Goal: Task Accomplishment & Management: Manage account settings

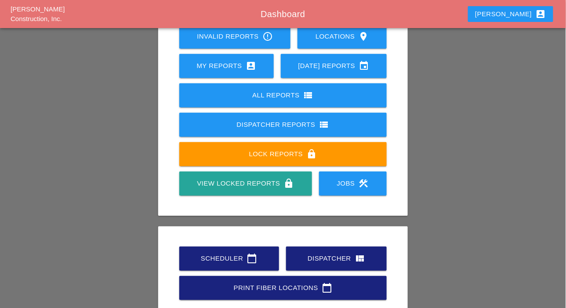
scroll to position [79, 0]
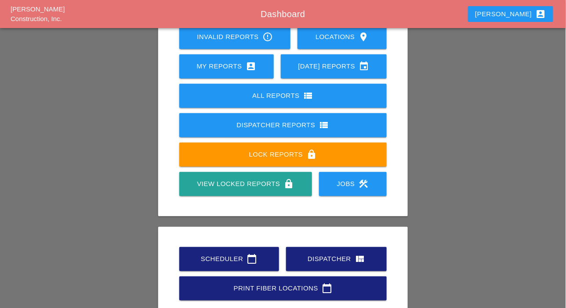
click at [237, 257] on div "Scheduler calendar_today" at bounding box center [229, 259] width 72 height 11
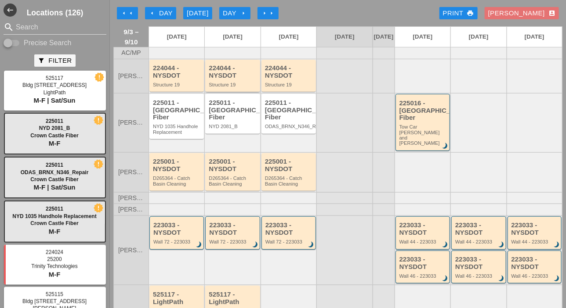
click at [235, 87] on div "224044 - NYSDOT Structure 19" at bounding box center [233, 76] width 49 height 23
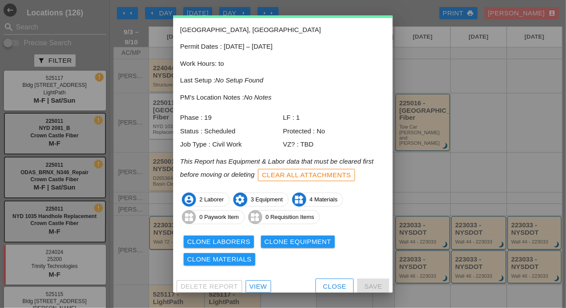
scroll to position [39, 0]
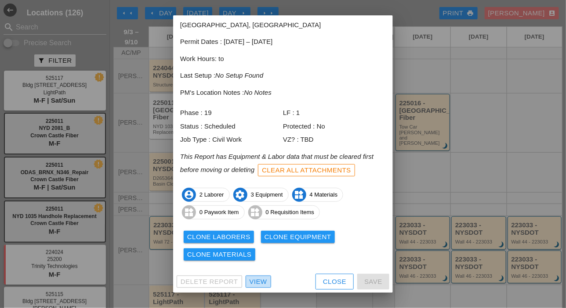
click at [263, 280] on div "View" at bounding box center [258, 282] width 18 height 10
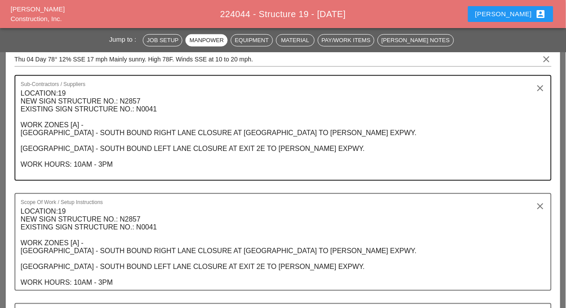
scroll to position [44, 0]
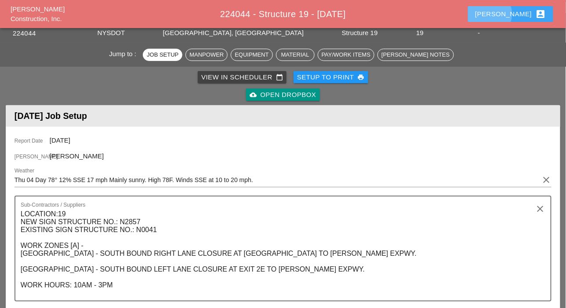
drag, startPoint x: 521, startPoint y: 14, endPoint x: 501, endPoint y: 57, distance: 47.8
click at [520, 14] on div "Luca account_box" at bounding box center [510, 14] width 71 height 11
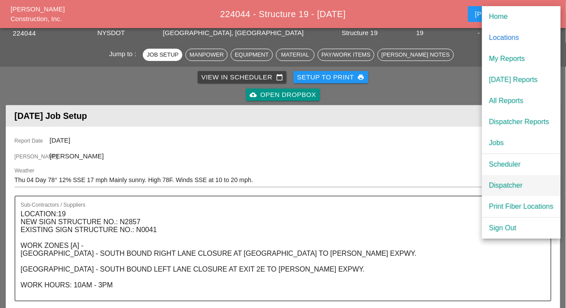
click at [500, 183] on div "Dispatcher" at bounding box center [521, 185] width 65 height 11
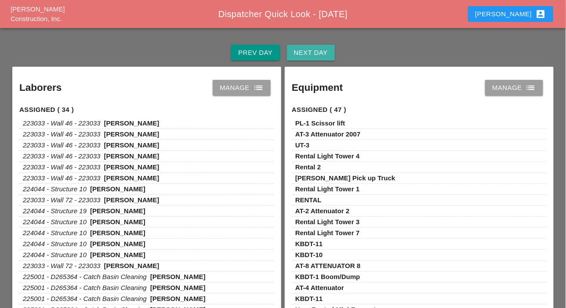
click at [302, 52] on div "Next Day" at bounding box center [311, 53] width 34 height 10
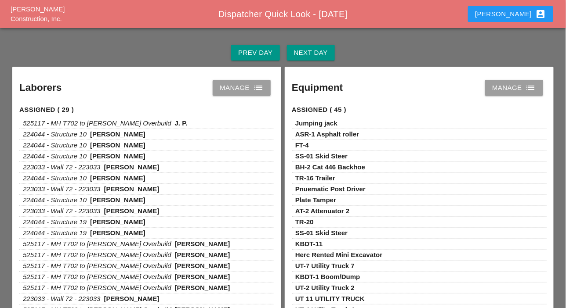
click at [240, 90] on div "Manage list" at bounding box center [242, 88] width 44 height 11
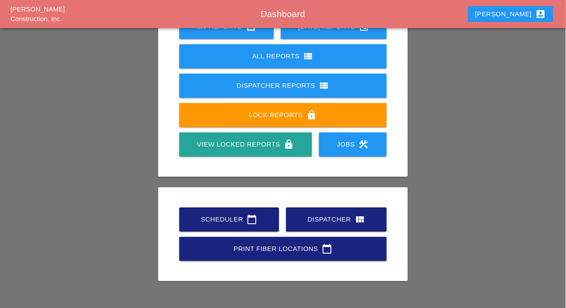
scroll to position [123, 0]
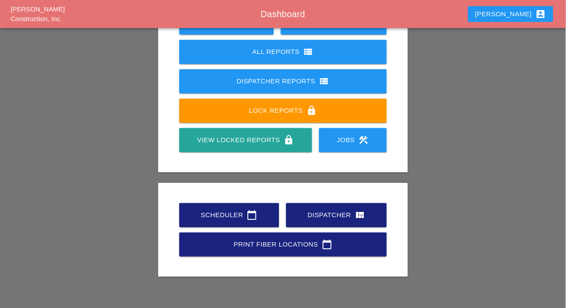
click at [218, 218] on div "Scheduler calendar_today" at bounding box center [229, 215] width 72 height 11
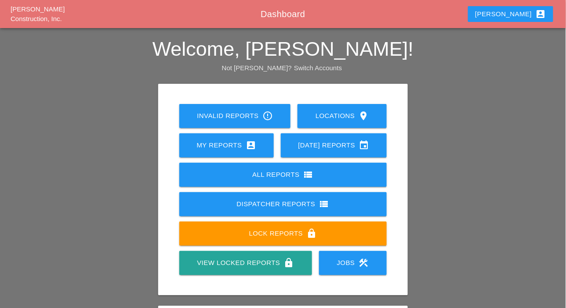
click at [258, 206] on div "Dispatcher Reports view_list" at bounding box center [283, 204] width 180 height 11
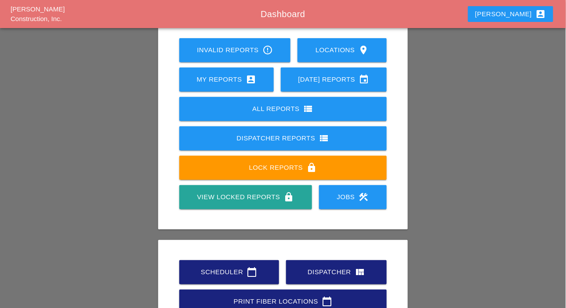
scroll to position [66, 0]
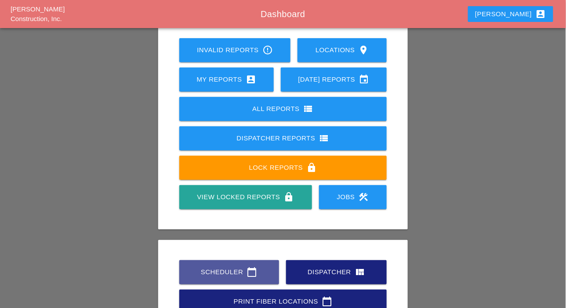
click at [234, 270] on div "Scheduler calendar_today" at bounding box center [229, 272] width 72 height 11
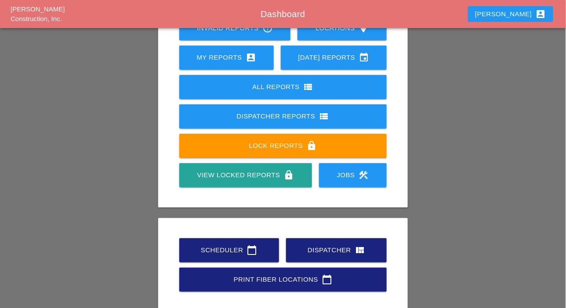
scroll to position [88, 0]
drag, startPoint x: 0, startPoint y: 0, endPoint x: 325, endPoint y: 253, distance: 411.9
click at [325, 253] on div "Dispatcher view_quilt" at bounding box center [336, 250] width 72 height 11
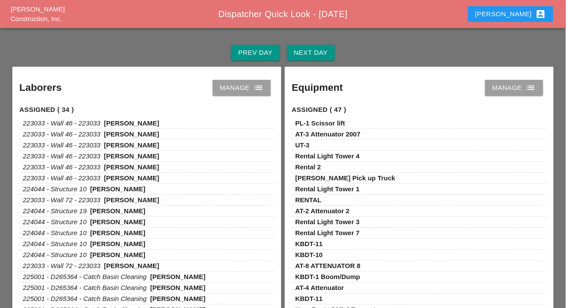
click at [321, 54] on div "Next Day" at bounding box center [311, 53] width 34 height 10
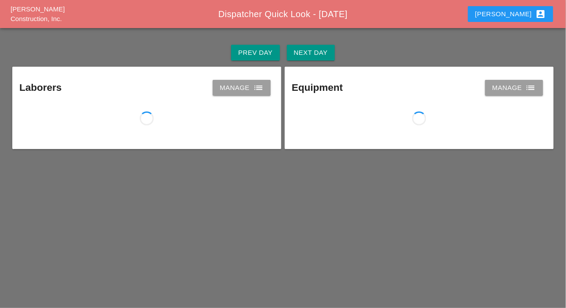
click at [250, 88] on div "Manage list" at bounding box center [242, 88] width 44 height 11
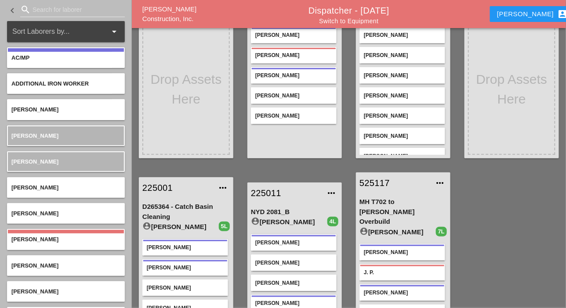
scroll to position [80, 0]
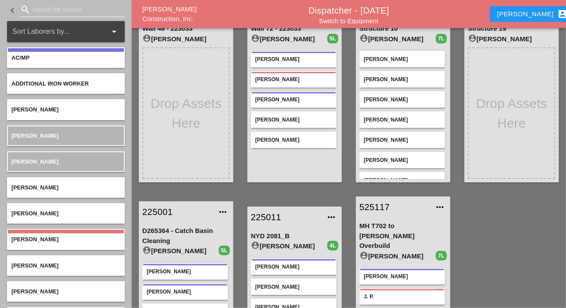
click at [35, 9] on input "Search for laborer" at bounding box center [72, 10] width 80 height 14
click at [32, 7] on div "search gui" at bounding box center [72, 10] width 105 height 14
click at [37, 7] on input "gui" at bounding box center [72, 10] width 80 height 14
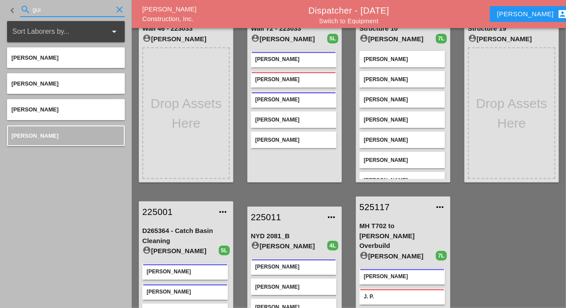
type input "gui"
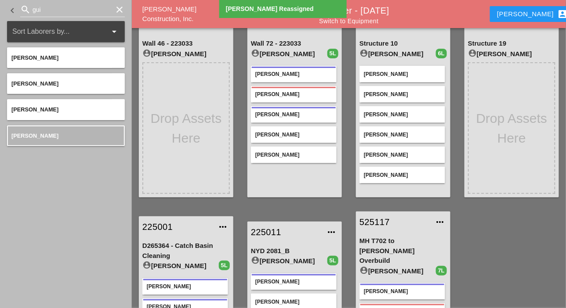
scroll to position [0, 0]
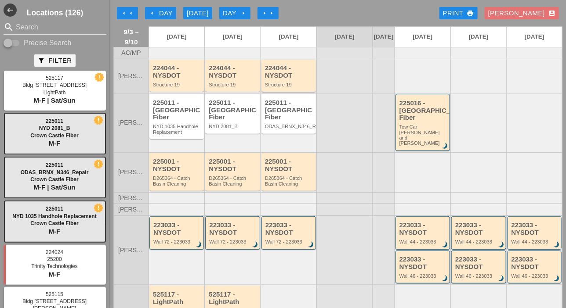
click at [281, 79] on div "224044 - NYSDOT" at bounding box center [289, 72] width 49 height 14
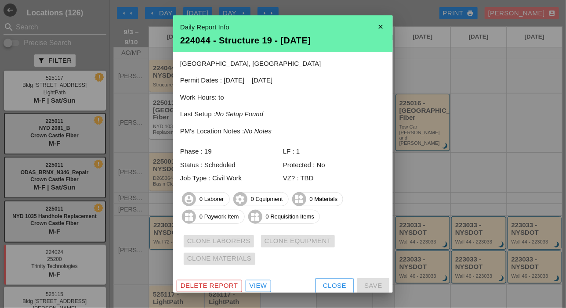
click at [230, 284] on div "Delete Report" at bounding box center [209, 286] width 58 height 10
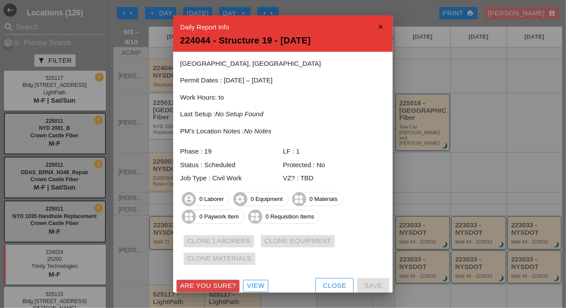
click at [228, 285] on div "Are you sure?" at bounding box center [208, 286] width 56 height 10
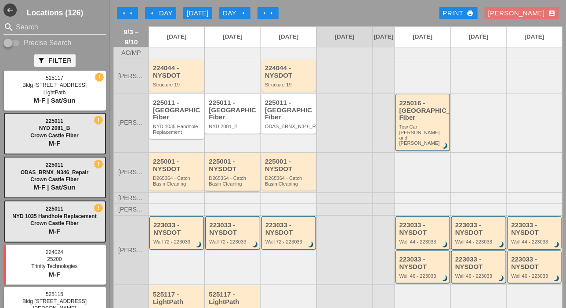
scroll to position [149, 0]
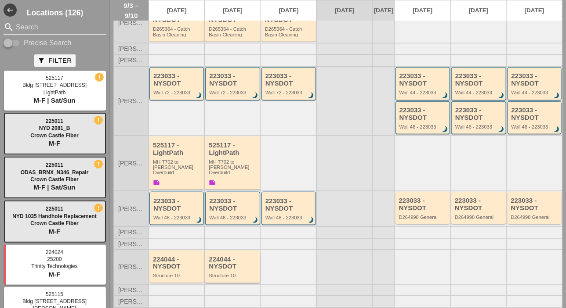
click at [233, 256] on div "224044 - NYSDOT" at bounding box center [233, 263] width 49 height 14
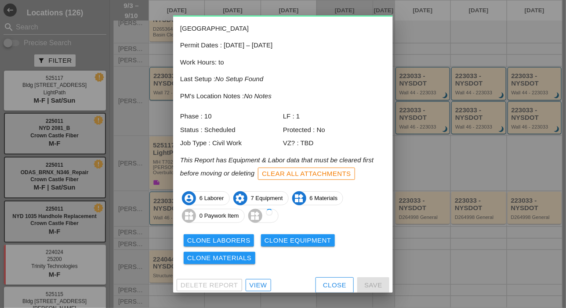
scroll to position [39, 0]
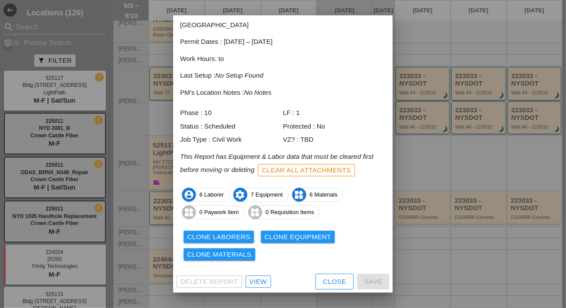
click at [263, 282] on div "View" at bounding box center [258, 282] width 18 height 10
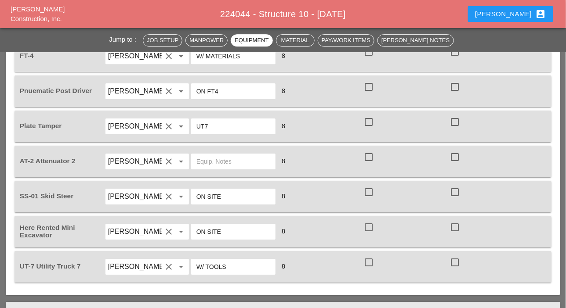
scroll to position [747, 0]
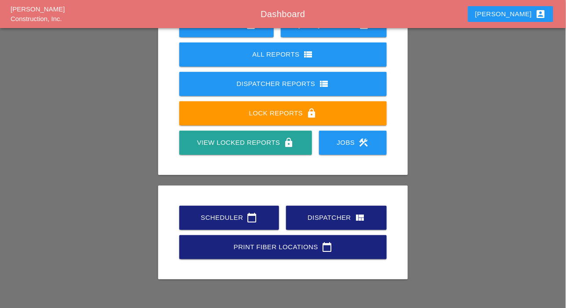
scroll to position [123, 0]
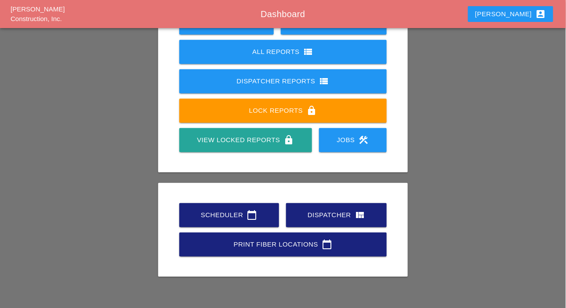
click at [320, 214] on div "Dispatcher view_quilt" at bounding box center [336, 215] width 72 height 11
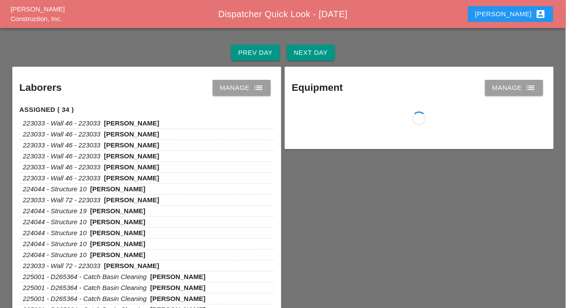
click at [300, 53] on div "Next Day" at bounding box center [311, 53] width 34 height 10
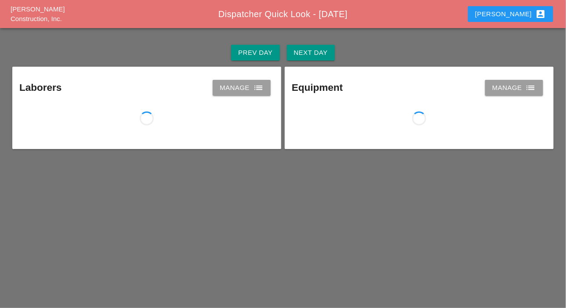
click at [246, 87] on div "Manage list" at bounding box center [242, 88] width 44 height 11
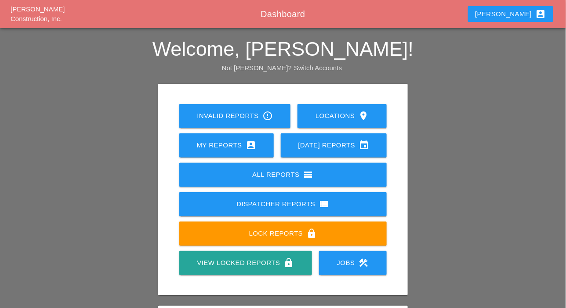
click at [282, 232] on div "Lock Reports lock" at bounding box center [283, 233] width 180 height 11
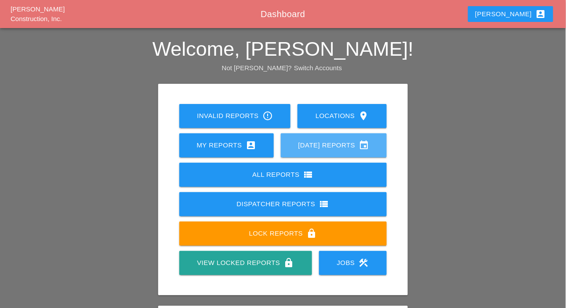
click at [302, 151] on link "Today's Reports event" at bounding box center [334, 146] width 106 height 24
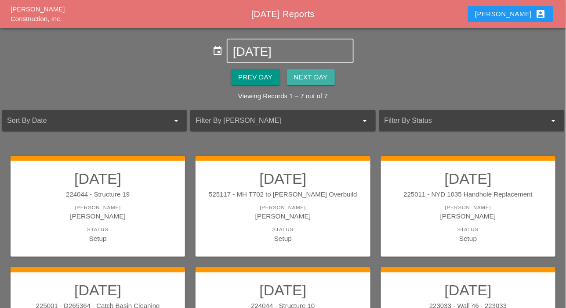
click at [311, 79] on div "Next Day" at bounding box center [311, 77] width 34 height 10
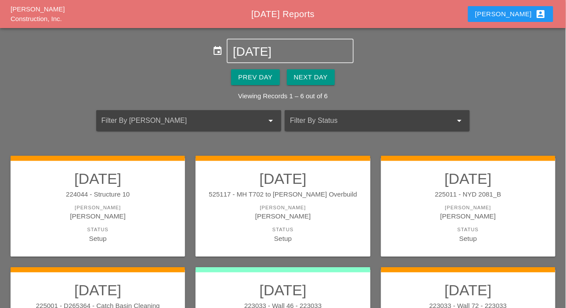
click at [523, 15] on div "Luca account_box" at bounding box center [510, 14] width 71 height 11
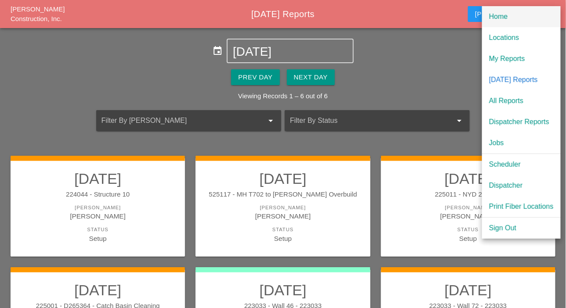
click at [498, 15] on div "Home" at bounding box center [521, 16] width 65 height 11
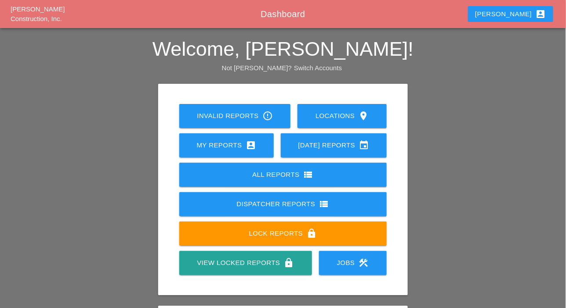
click at [229, 140] on div "My Reports account_box" at bounding box center [226, 145] width 66 height 11
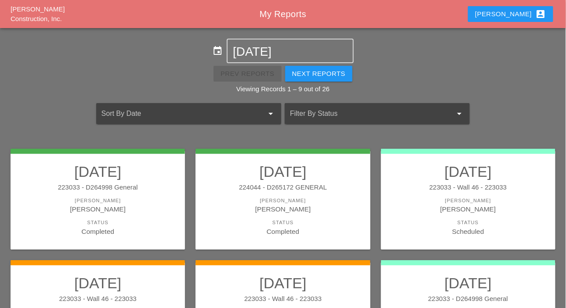
click at [523, 13] on div "Luca account_box" at bounding box center [510, 14] width 71 height 11
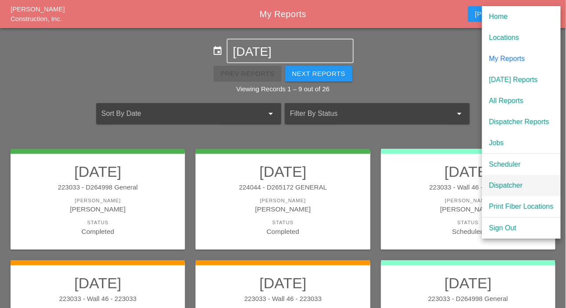
click at [499, 187] on div "Dispatcher" at bounding box center [521, 185] width 65 height 11
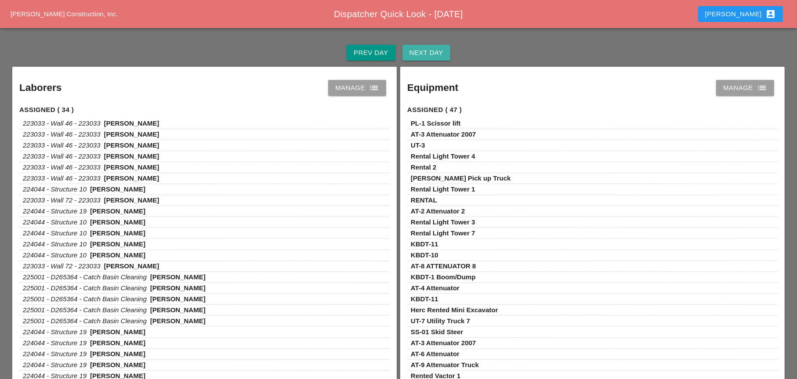
click at [422, 55] on div "Next Day" at bounding box center [426, 53] width 34 height 10
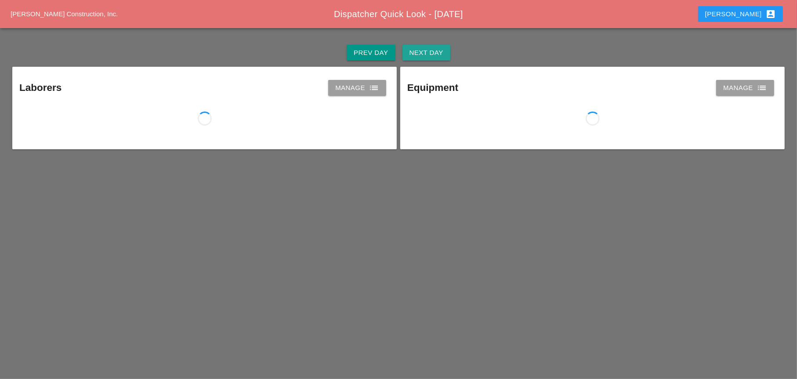
click at [422, 55] on div "Next Day" at bounding box center [426, 53] width 34 height 10
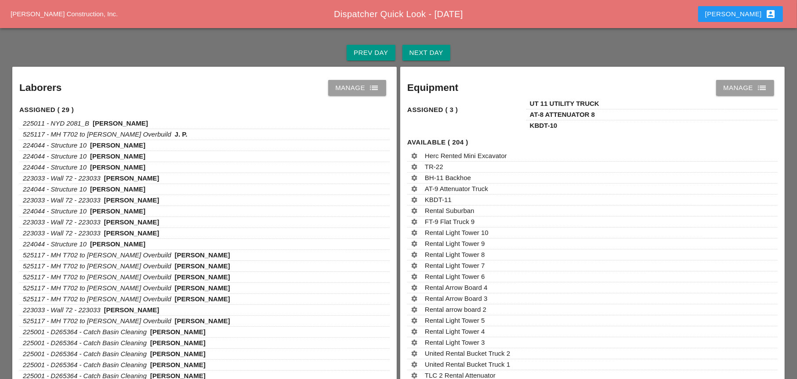
click at [361, 87] on div "Manage list" at bounding box center [357, 88] width 44 height 11
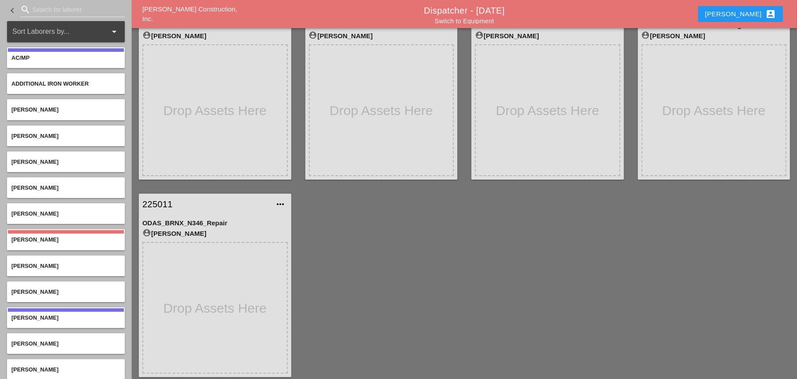
scroll to position [67, 0]
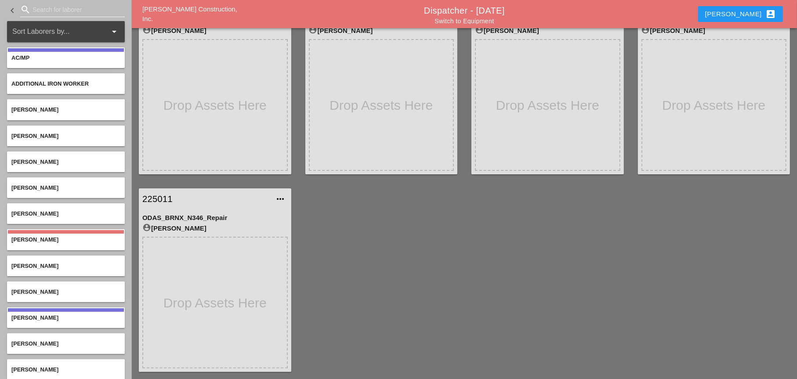
click at [52, 9] on input "Search for laborer" at bounding box center [72, 10] width 80 height 14
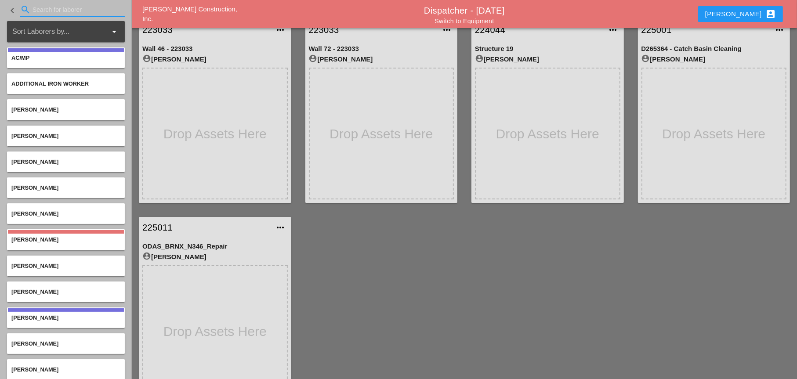
scroll to position [23, 0]
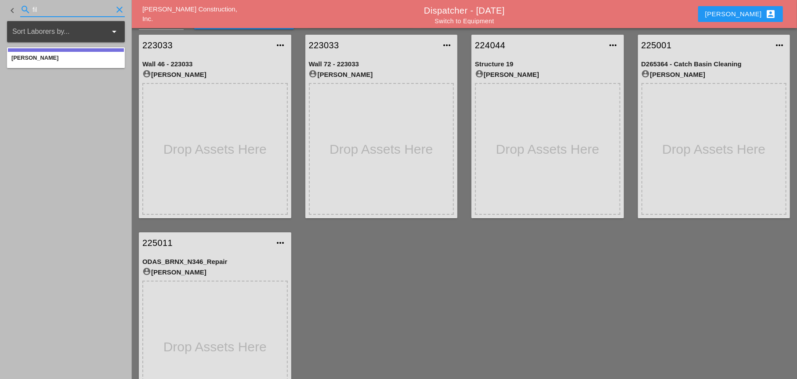
type input "fil"
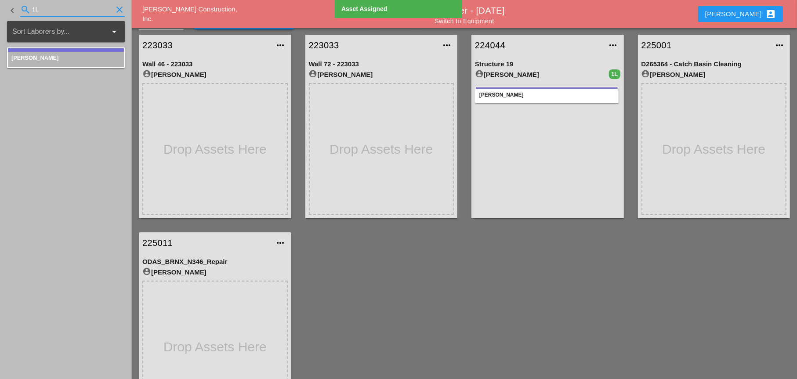
click at [31, 9] on div "search fil clear" at bounding box center [72, 10] width 105 height 14
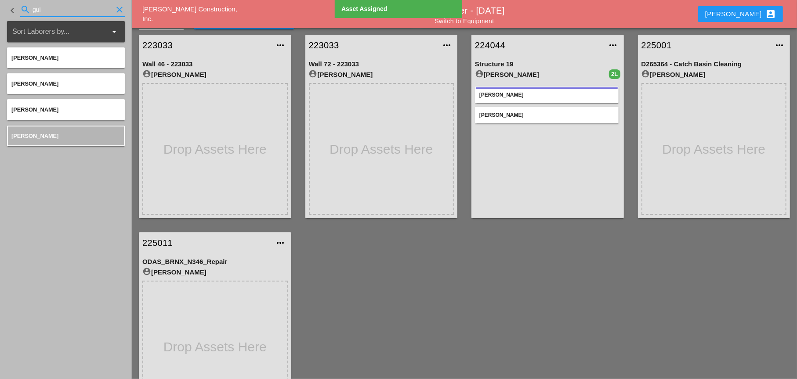
drag, startPoint x: 47, startPoint y: 8, endPoint x: 27, endPoint y: 9, distance: 20.2
click at [27, 9] on div "search gui clear" at bounding box center [72, 10] width 105 height 14
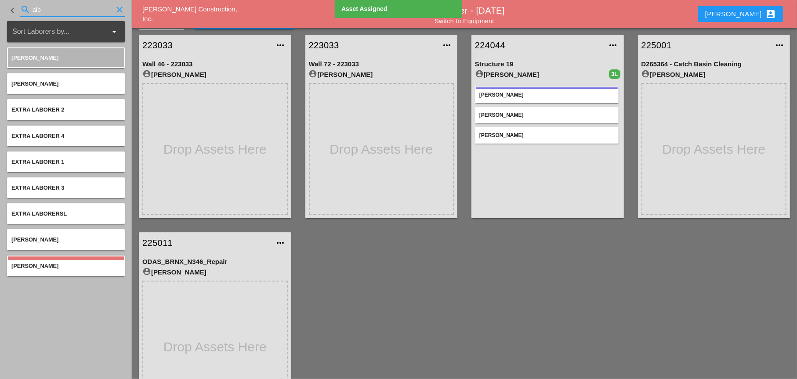
drag, startPoint x: 41, startPoint y: 10, endPoint x: 30, endPoint y: 6, distance: 12.1
click at [30, 6] on div "search alb clear" at bounding box center [72, 10] width 105 height 14
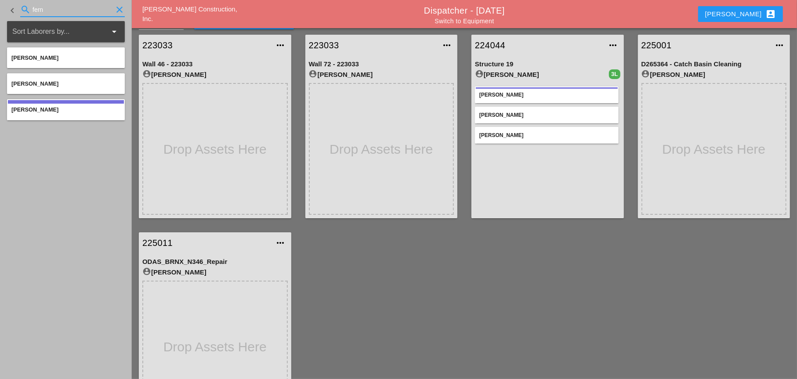
type input "fern"
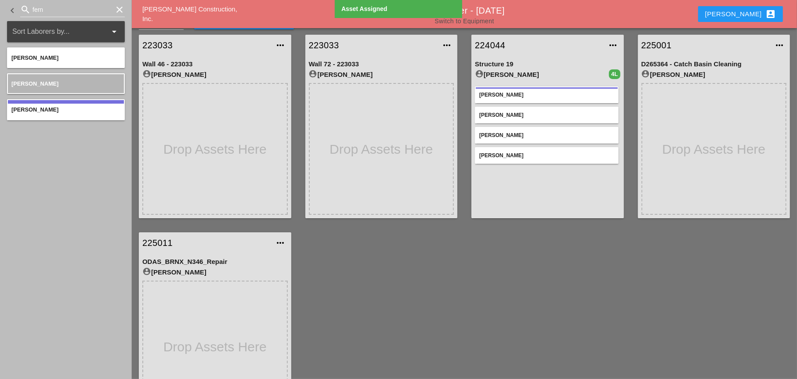
click at [482, 21] on link "Switch to Equipment" at bounding box center [463, 21] width 59 height 7
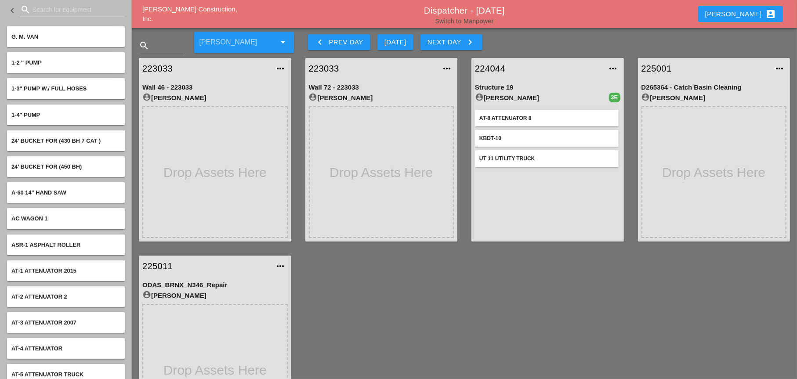
click at [452, 21] on link "Switch to Manpower" at bounding box center [464, 21] width 58 height 7
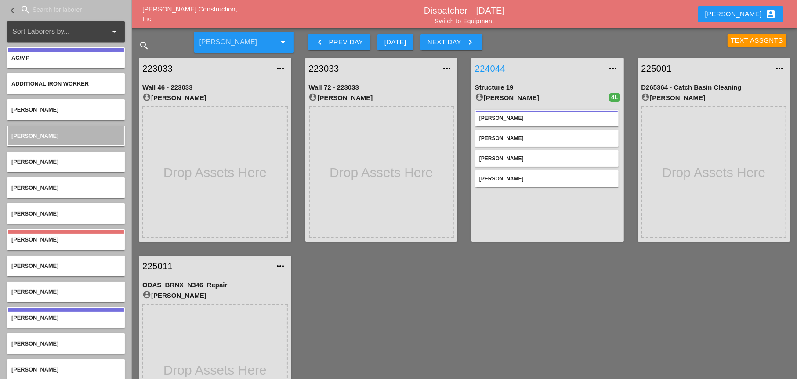
click at [489, 69] on link "224044" at bounding box center [539, 68] width 128 height 13
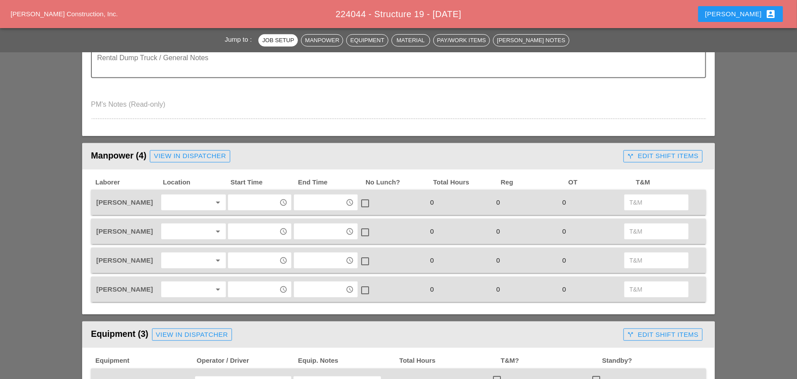
scroll to position [439, 0]
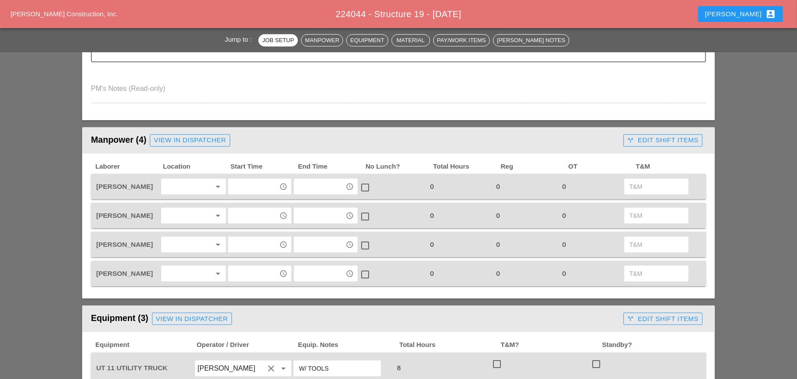
click at [188, 184] on div at bounding box center [187, 187] width 47 height 14
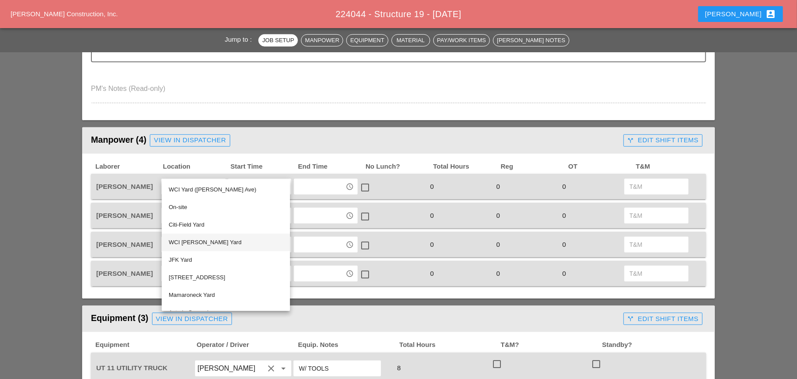
click at [194, 240] on div "WCI [PERSON_NAME] Yard" at bounding box center [226, 242] width 114 height 11
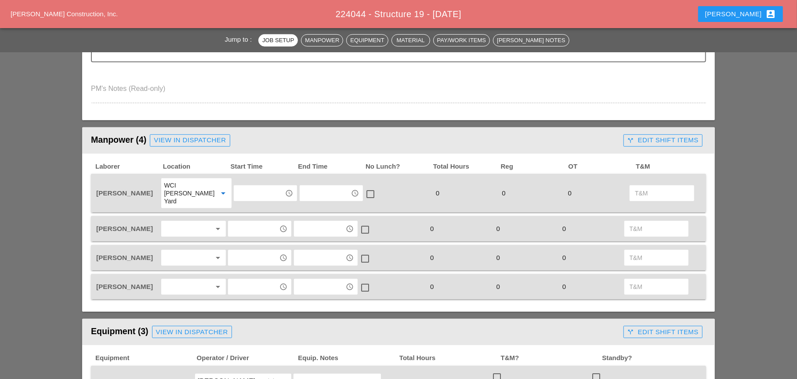
click at [188, 229] on div "arrow_drop_down" at bounding box center [193, 229] width 66 height 18
click at [189, 225] on div at bounding box center [187, 229] width 47 height 14
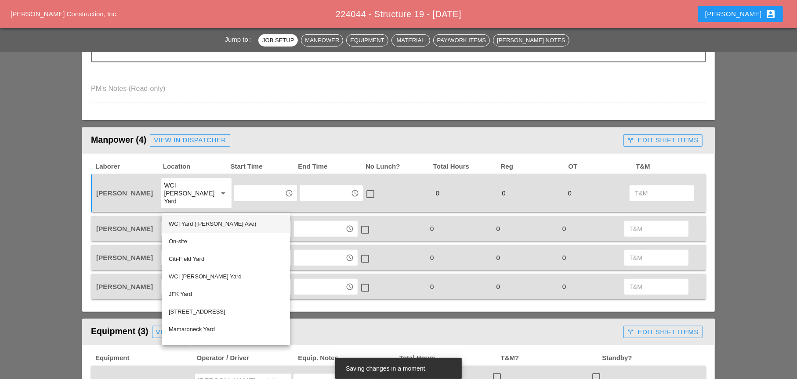
click at [191, 223] on div "WCI Yard ([PERSON_NAME] Ave)" at bounding box center [226, 224] width 114 height 11
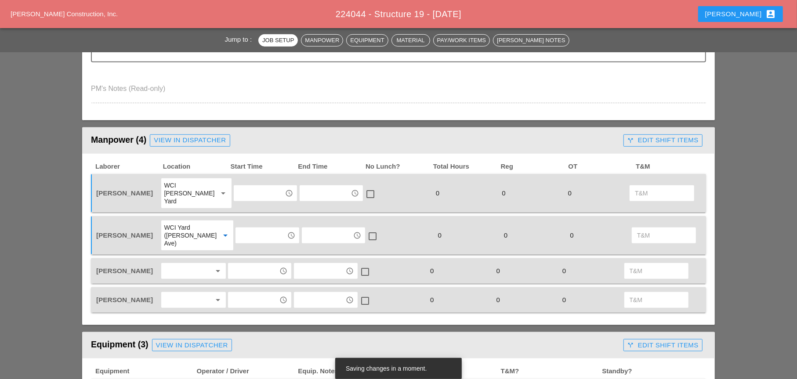
click at [181, 264] on div at bounding box center [187, 271] width 47 height 14
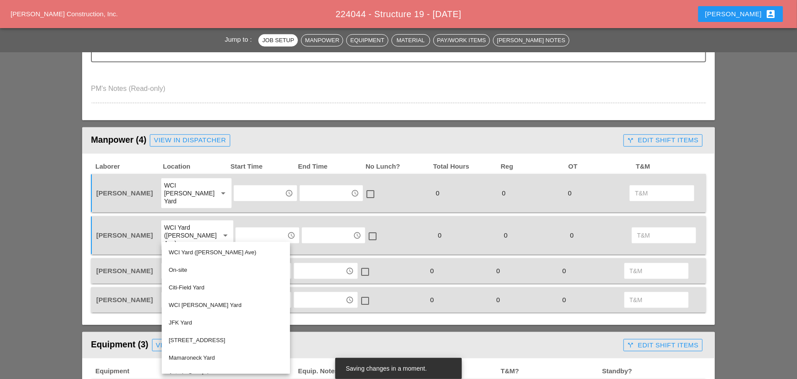
drag, startPoint x: 193, startPoint y: 249, endPoint x: 182, endPoint y: 267, distance: 20.7
click at [193, 249] on div "WCI Yard ([PERSON_NAME] Ave)" at bounding box center [226, 252] width 114 height 11
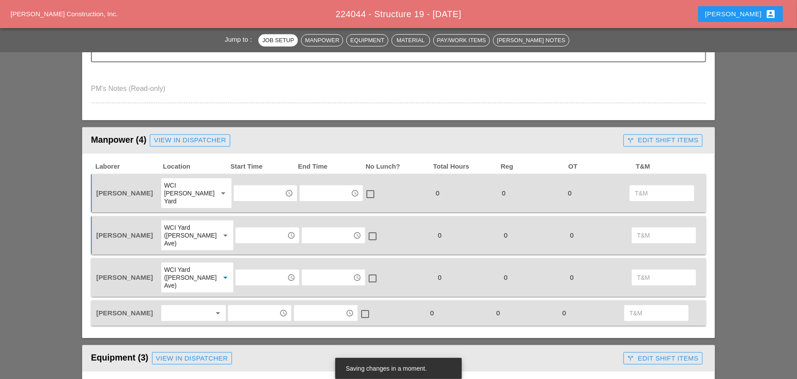
click at [183, 306] on div at bounding box center [187, 313] width 47 height 14
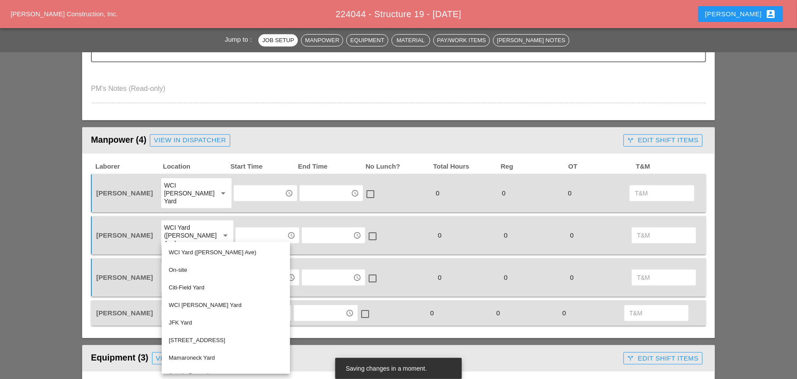
click at [189, 305] on div "WCI [PERSON_NAME] Yard" at bounding box center [226, 305] width 114 height 11
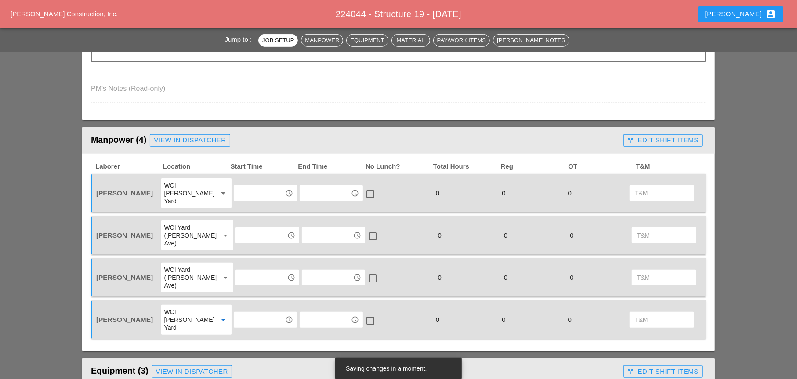
click at [238, 308] on input "text" at bounding box center [259, 320] width 46 height 14
drag, startPoint x: 245, startPoint y: 327, endPoint x: 244, endPoint y: 319, distance: 8.0
click at [245, 308] on div "6 :30 am" at bounding box center [260, 328] width 50 height 11
type input "6:30 am"
click at [248, 271] on input "text" at bounding box center [261, 278] width 46 height 14
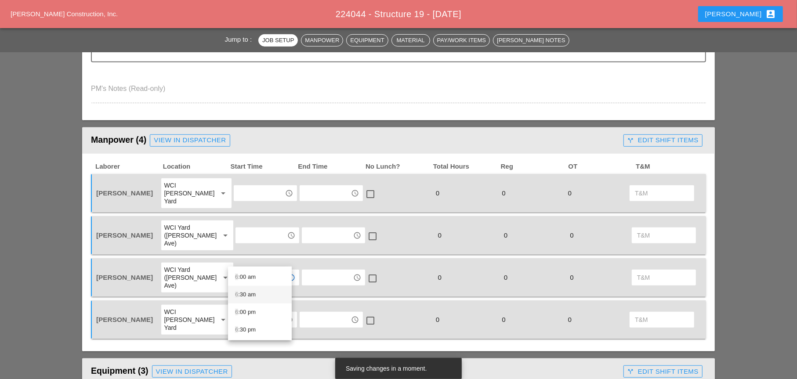
click at [245, 292] on div "6 :30 am" at bounding box center [260, 294] width 50 height 11
type input "6:30 am"
click at [248, 228] on input "text" at bounding box center [261, 235] width 46 height 14
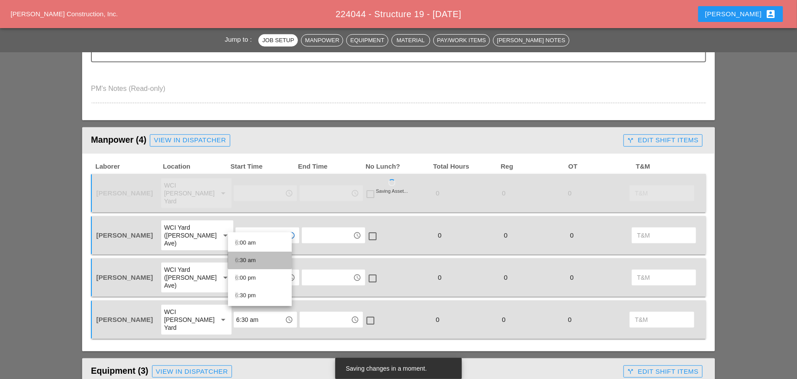
click at [245, 258] on div "6 :30 am" at bounding box center [260, 260] width 50 height 11
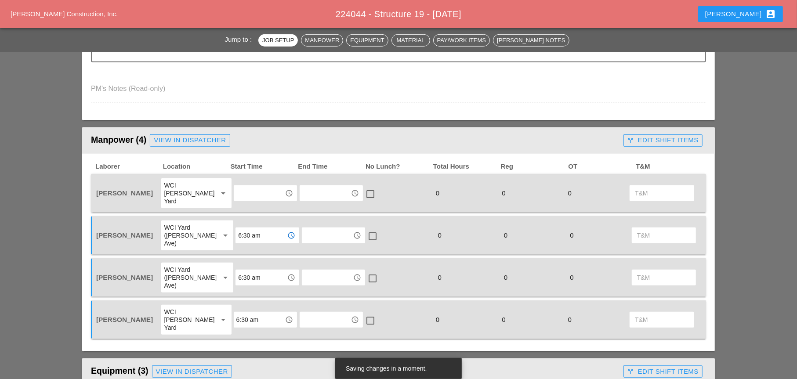
type input "6:30 am"
click at [245, 188] on input "text" at bounding box center [259, 193] width 46 height 14
click at [243, 242] on div "6 :00 pm" at bounding box center [260, 243] width 50 height 11
click at [249, 192] on input "6:00 pm" at bounding box center [259, 193] width 46 height 14
drag, startPoint x: 260, startPoint y: 188, endPoint x: 231, endPoint y: 188, distance: 28.5
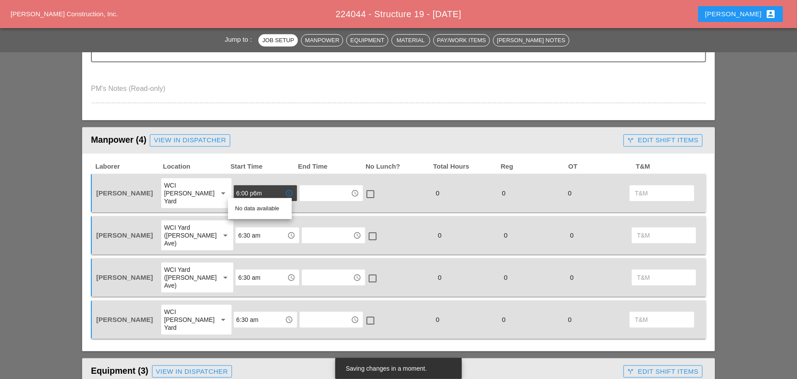
click at [236, 188] on input "6:00 p6m" at bounding box center [259, 193] width 46 height 14
click at [245, 261] on div "6 :30 pm" at bounding box center [260, 261] width 50 height 11
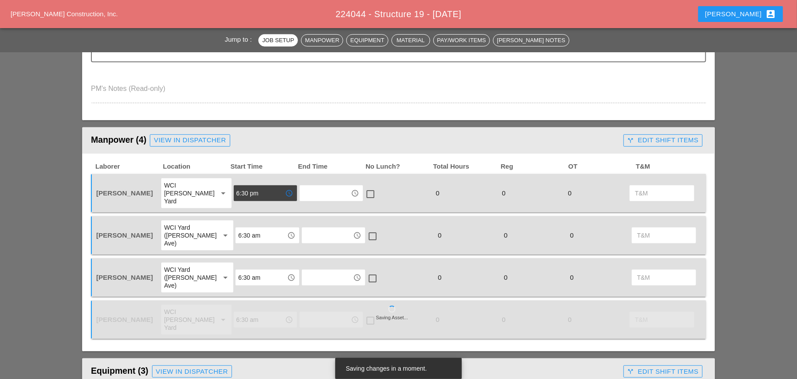
drag, startPoint x: 255, startPoint y: 188, endPoint x: 224, endPoint y: 187, distance: 30.3
click at [225, 187] on div "Filipe Silva WCI Bruckner Yard arrow_drop_down 6:30 pm access_time access_time …" at bounding box center [391, 193] width 595 height 32
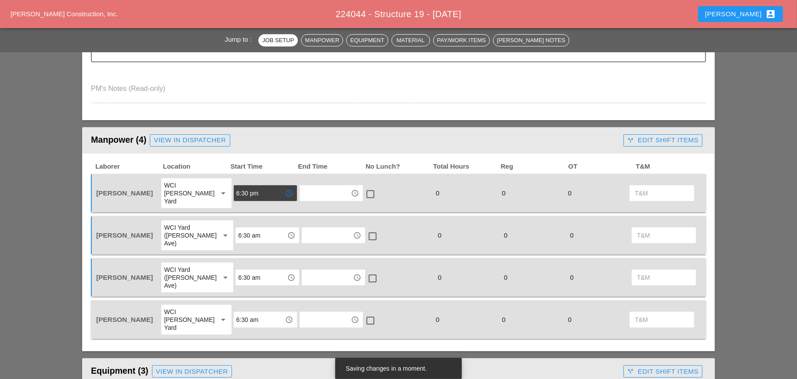
click at [259, 188] on input "6:30 pm" at bounding box center [259, 193] width 46 height 14
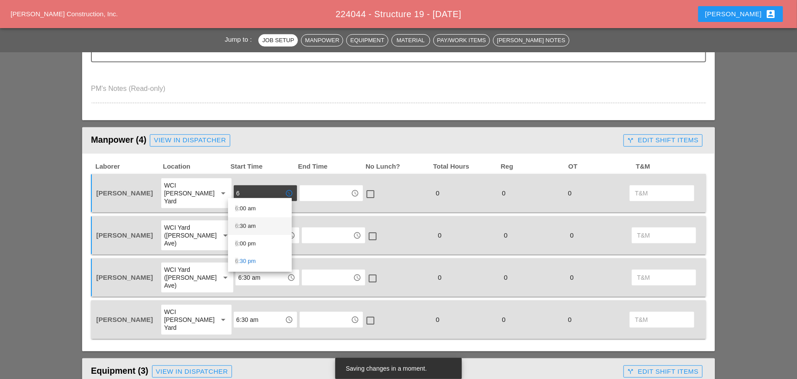
click at [251, 226] on div "6 :30 am" at bounding box center [260, 226] width 50 height 11
type input "6:30 am"
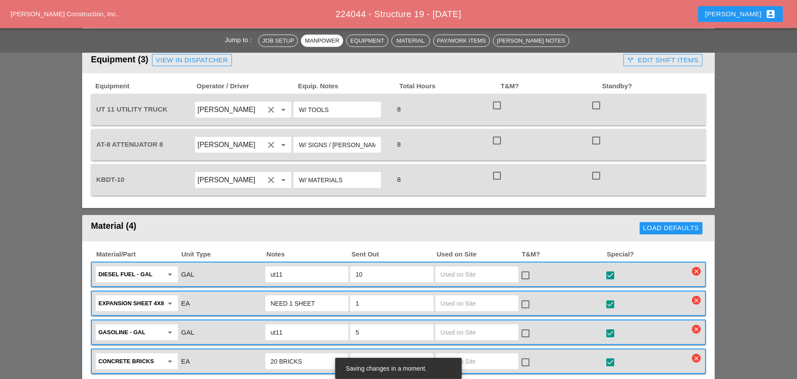
scroll to position [790, 0]
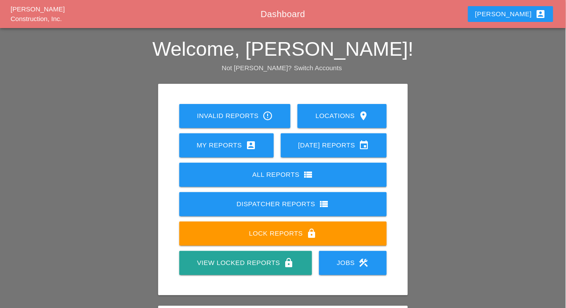
click at [281, 201] on div "Dispatcher Reports view_list" at bounding box center [283, 204] width 180 height 11
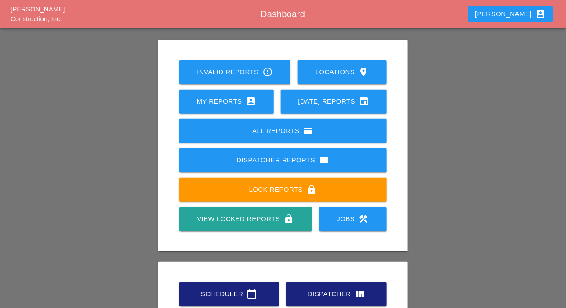
click at [263, 215] on div "View Locked Reports lock" at bounding box center [245, 219] width 105 height 11
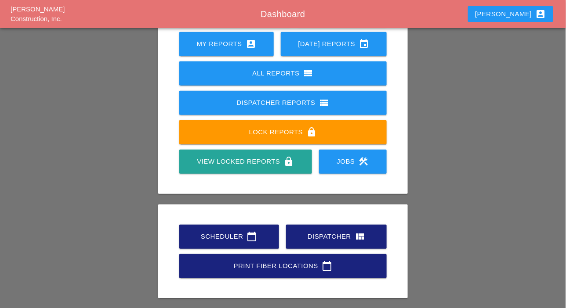
scroll to position [123, 0]
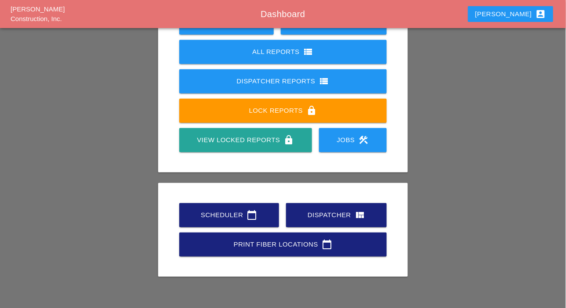
click at [235, 208] on link "Scheduler calendar_today" at bounding box center [229, 215] width 100 height 24
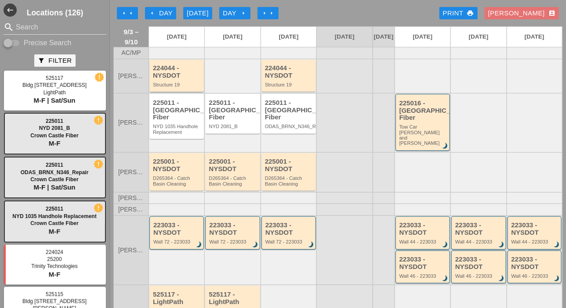
click at [177, 79] on div "224044 - NYSDOT" at bounding box center [177, 72] width 49 height 14
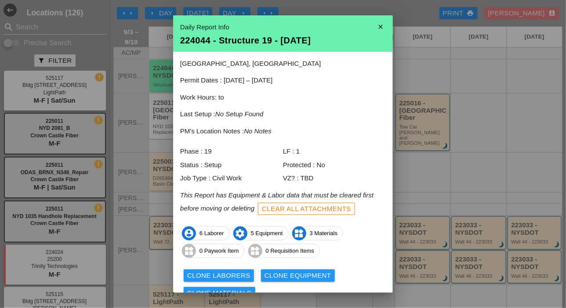
scroll to position [39, 0]
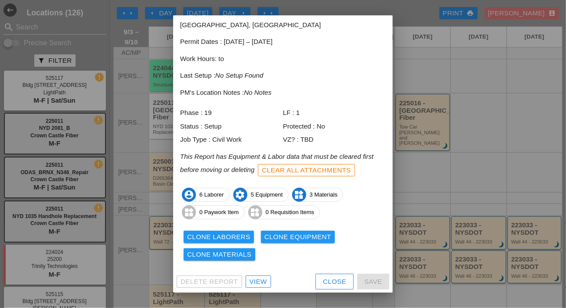
click at [263, 282] on div "View" at bounding box center [258, 282] width 18 height 10
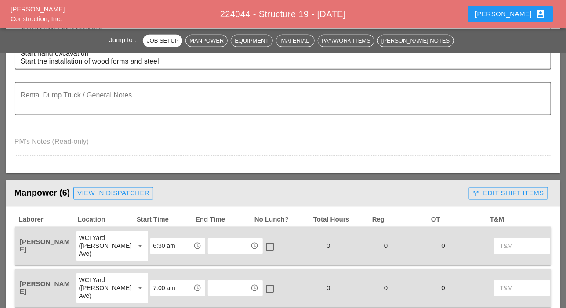
scroll to position [263, 0]
